Goal: Navigation & Orientation: Find specific page/section

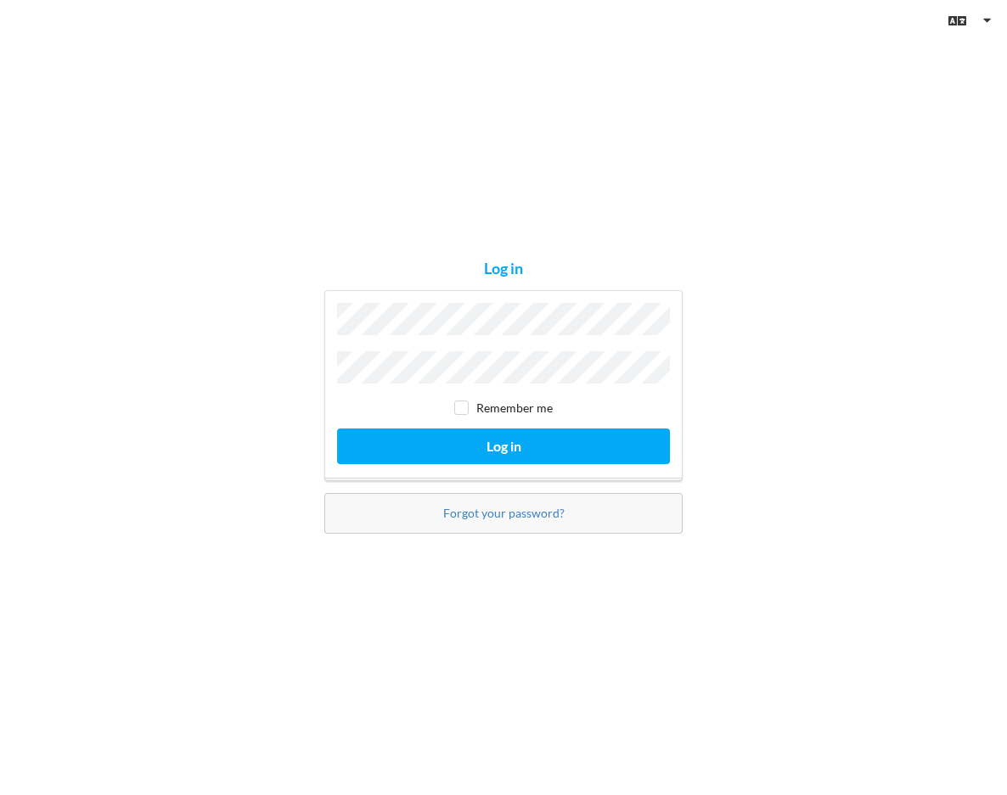
click at [455, 339] on div "Remember me Log in" at bounding box center [503, 385] width 358 height 191
click at [337, 429] on button "Log in" at bounding box center [503, 446] width 333 height 35
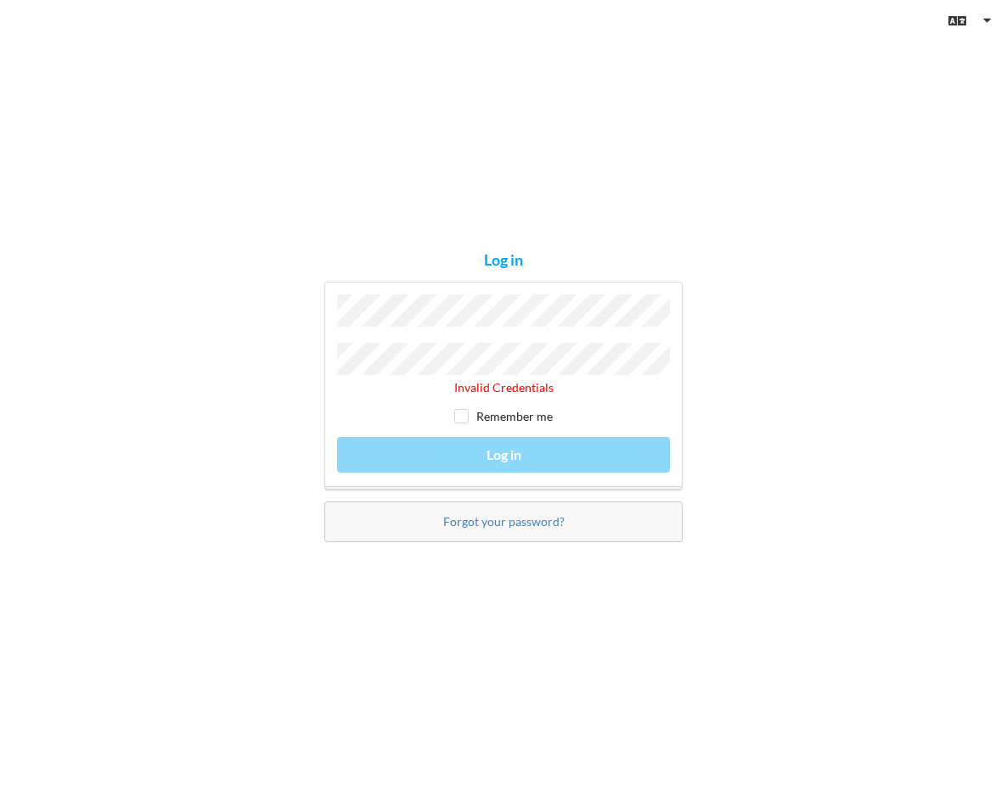
click at [337, 437] on button "Log in" at bounding box center [503, 454] width 333 height 35
click at [488, 508] on div "Forgot your password?" at bounding box center [503, 522] width 358 height 41
click at [489, 520] on link "Forgot your password?" at bounding box center [503, 521] width 121 height 14
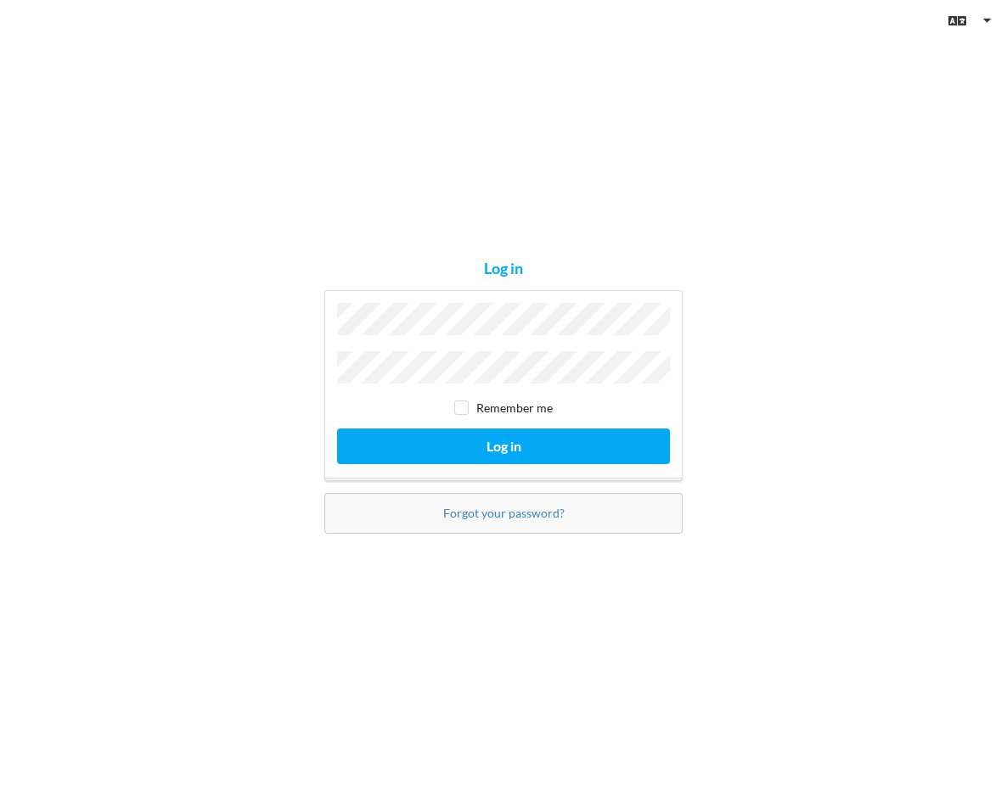
click at [337, 429] on button "Log in" at bounding box center [503, 446] width 333 height 35
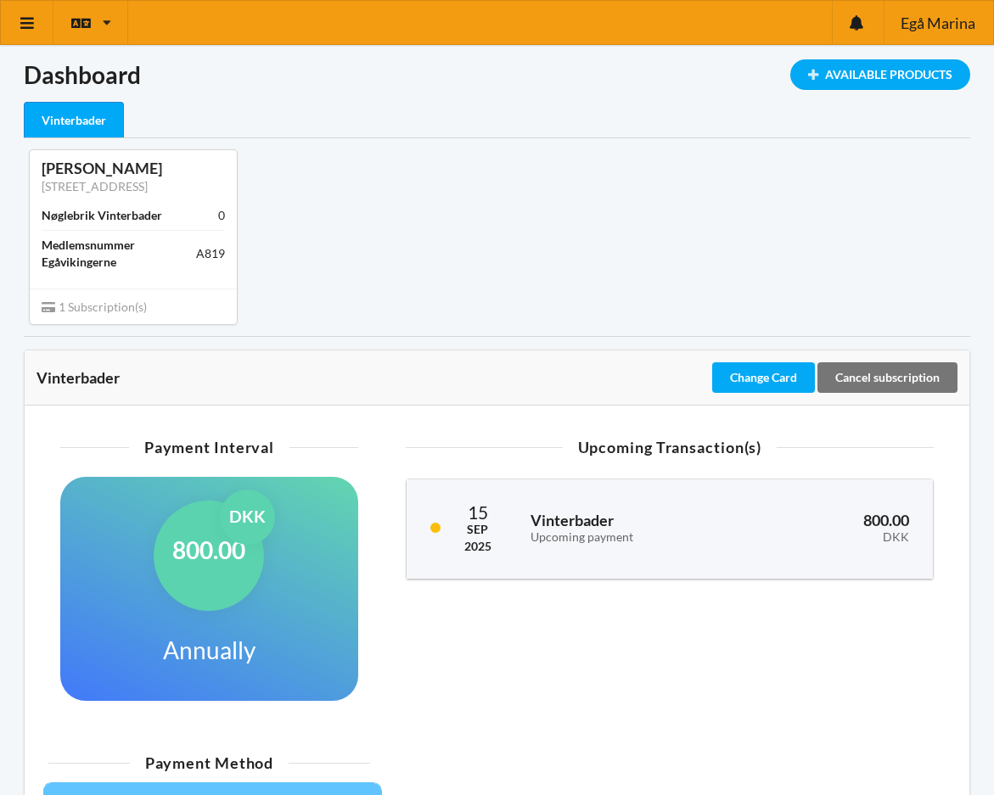
click at [778, 203] on div "[PERSON_NAME] [STREET_ADDRESS] Vinterbader 0 Medlemsnummer Egåvikingerne A819 1…" at bounding box center [497, 237] width 970 height 198
click at [79, 120] on div "Vinterbader" at bounding box center [74, 120] width 100 height 36
click at [25, 18] on icon at bounding box center [28, 22] width 18 height 15
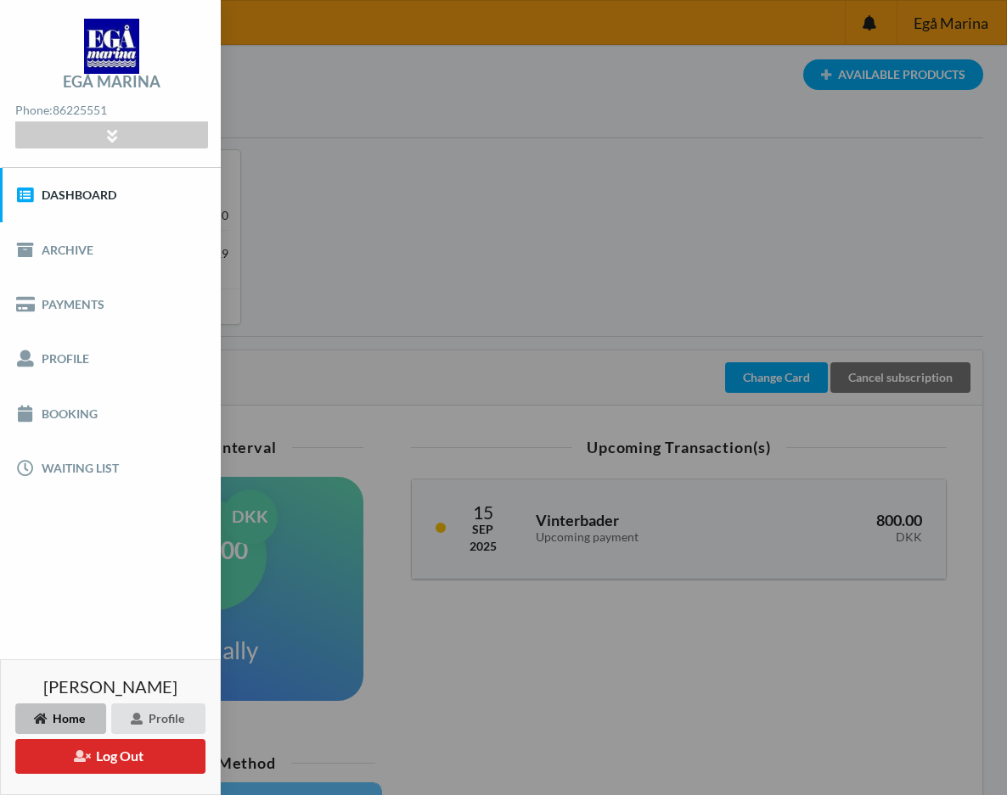
click at [395, 175] on div "English Danish Egå Marina Loading... Available Products Dashboard Vinterbader […" at bounding box center [503, 561] width 1007 height 1123
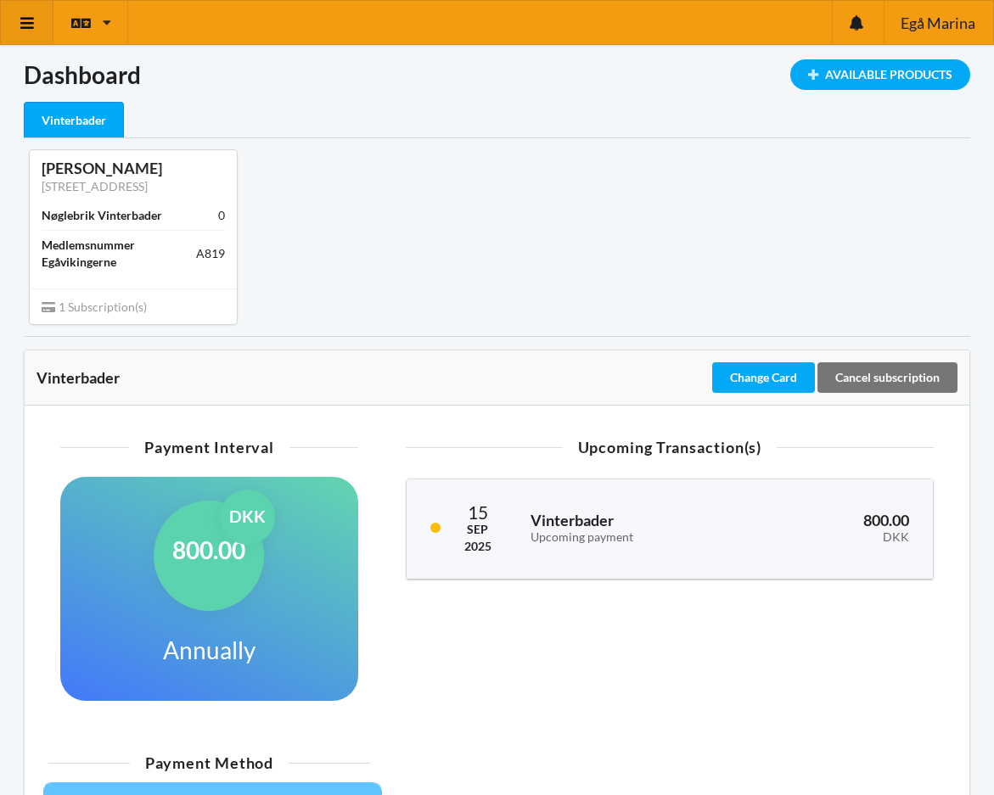
click at [30, 17] on icon at bounding box center [28, 22] width 18 height 15
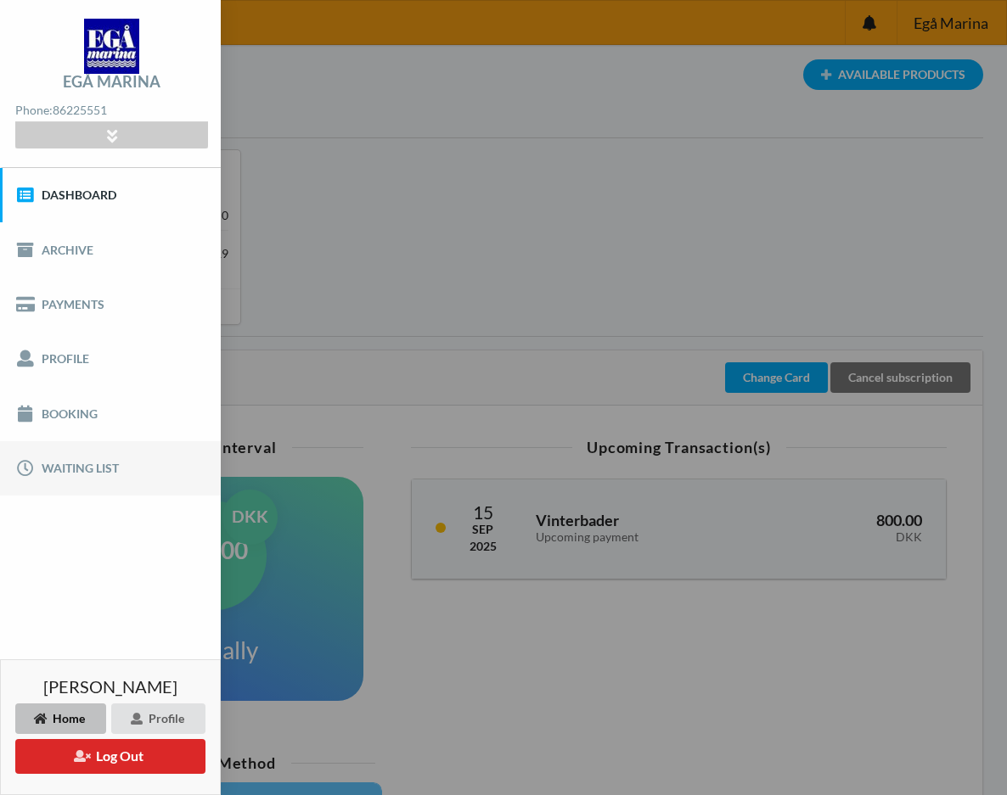
click at [103, 474] on link "Waiting list" at bounding box center [110, 468] width 221 height 54
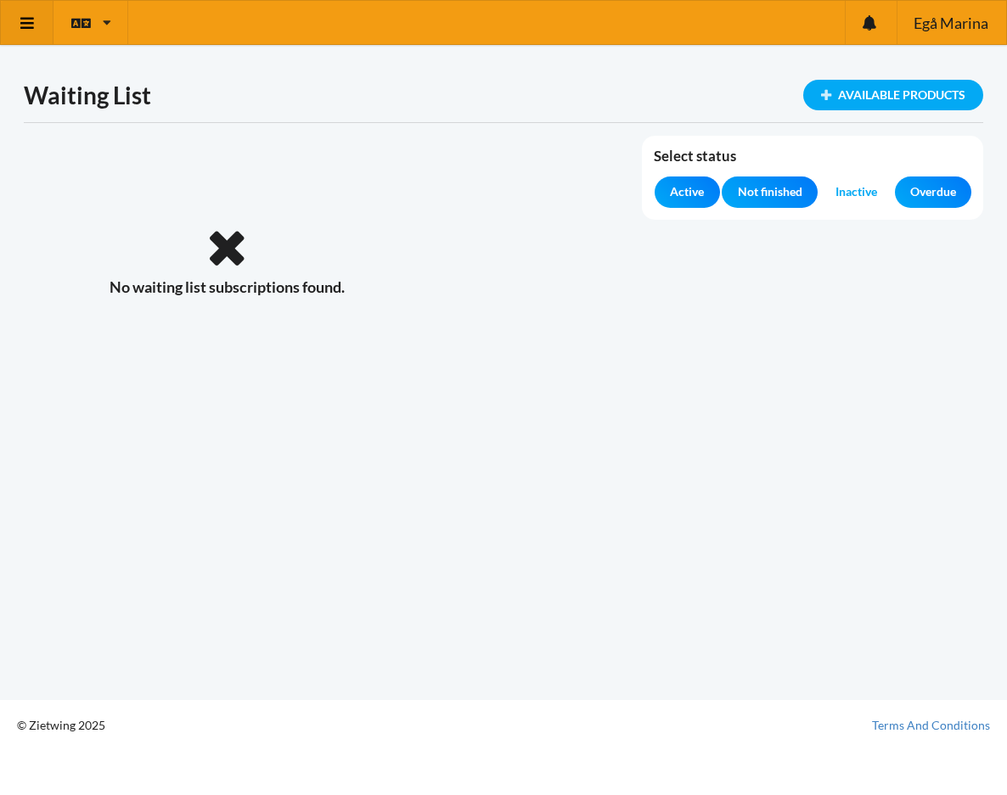
click at [1, 30] on link at bounding box center [27, 22] width 53 height 43
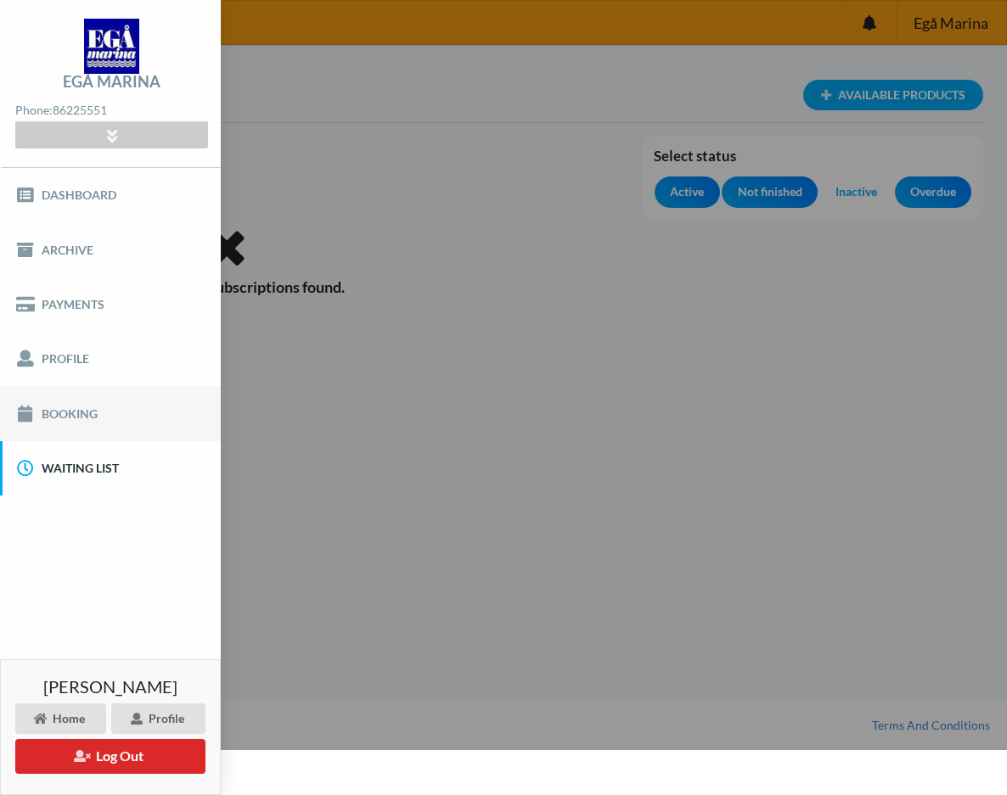
click at [90, 422] on link "Booking" at bounding box center [110, 413] width 221 height 54
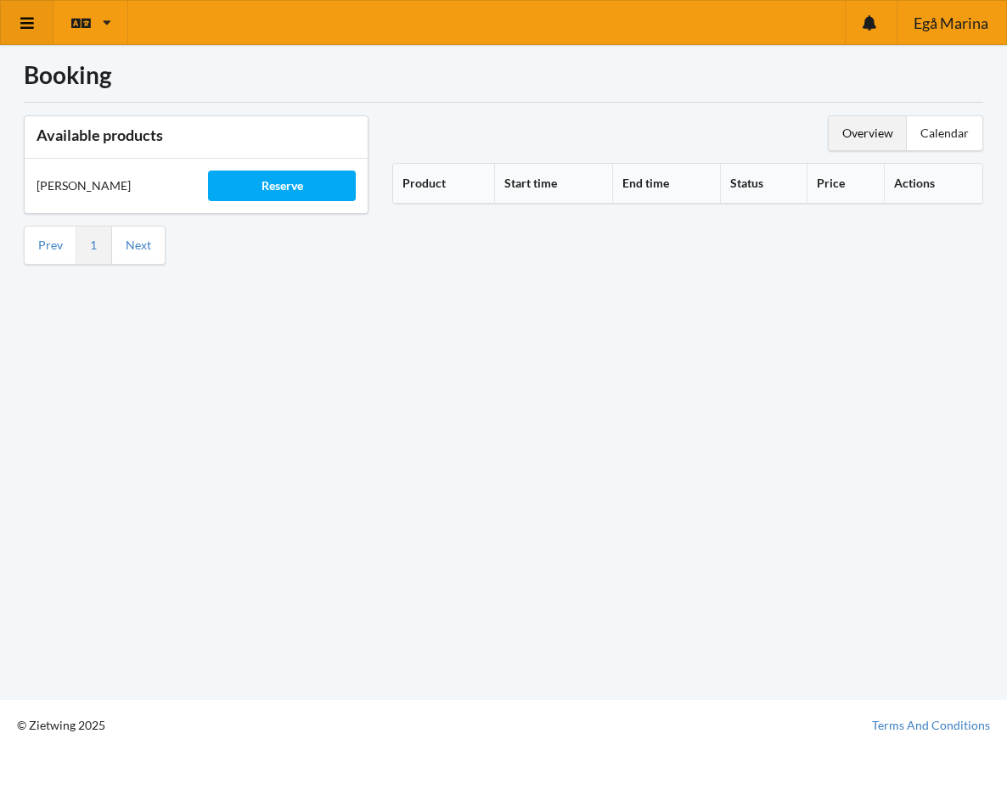
click at [25, 15] on icon at bounding box center [28, 22] width 18 height 15
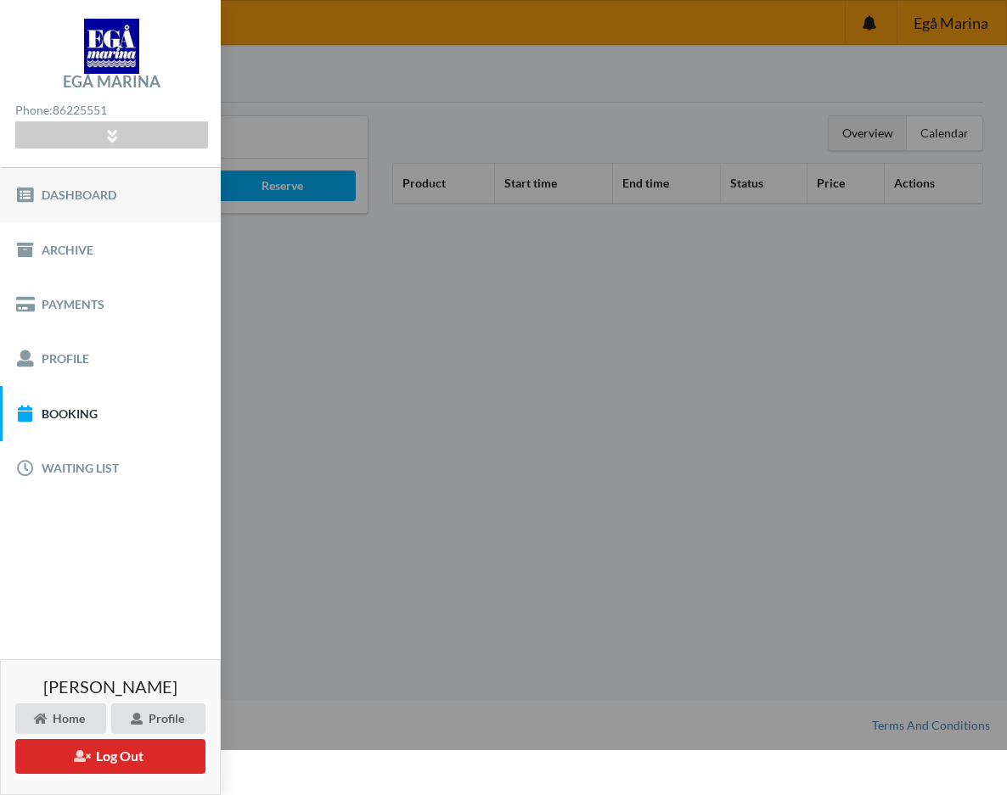
click at [61, 203] on link "Dashboard" at bounding box center [110, 195] width 221 height 54
